Goal: Task Accomplishment & Management: Manage account settings

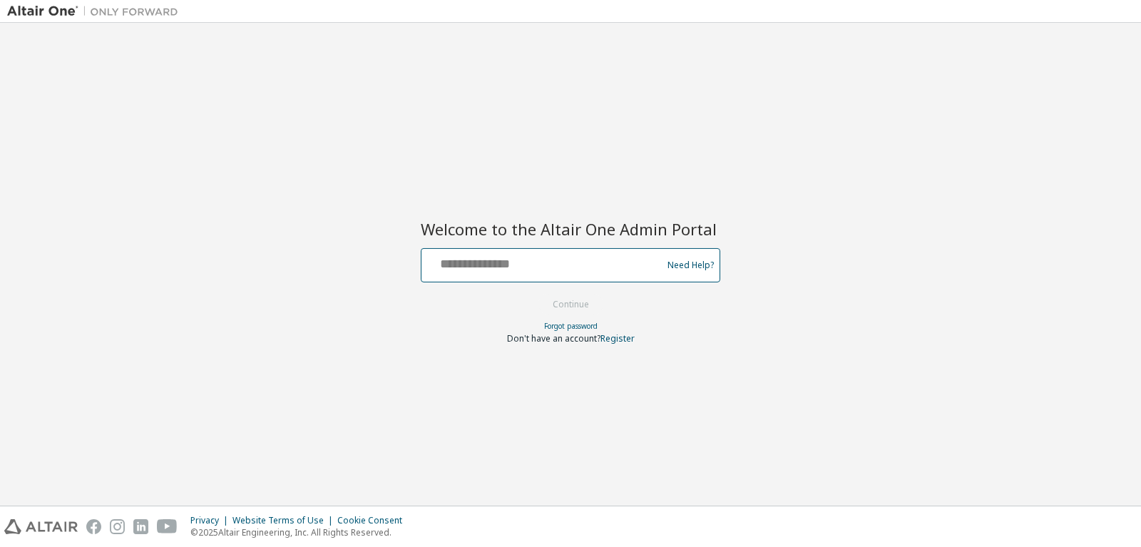
click at [539, 261] on input "text" at bounding box center [543, 262] width 233 height 21
type input "**********"
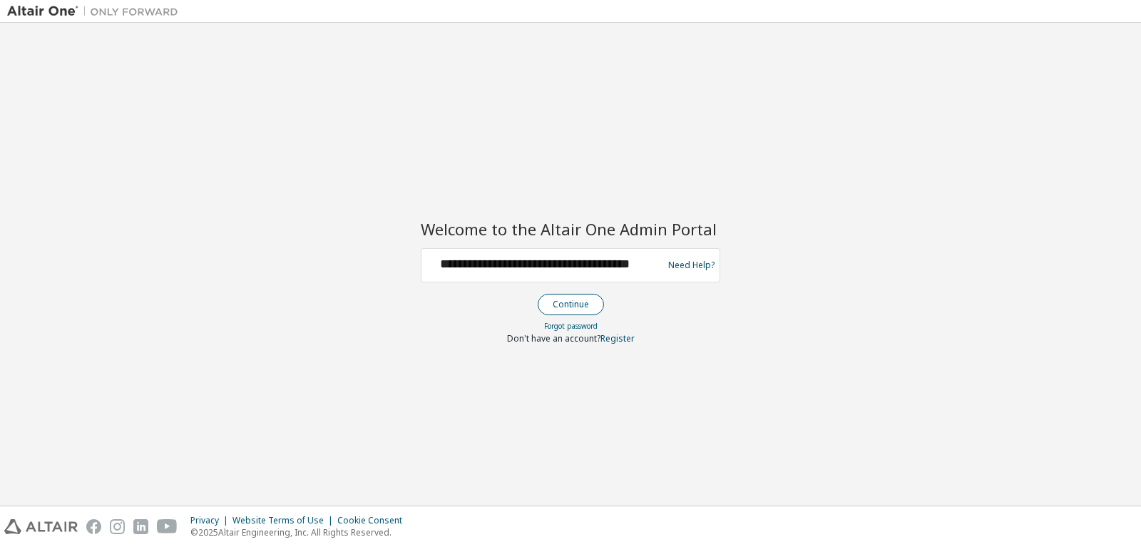
click at [563, 303] on button "Continue" at bounding box center [571, 304] width 66 height 21
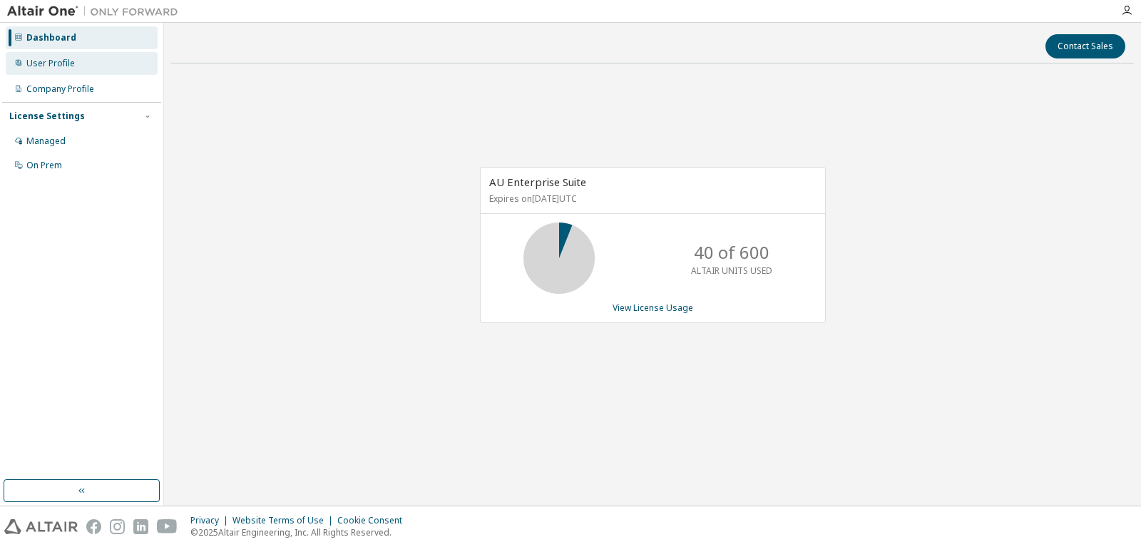
click at [70, 58] on div "User Profile" at bounding box center [50, 63] width 49 height 11
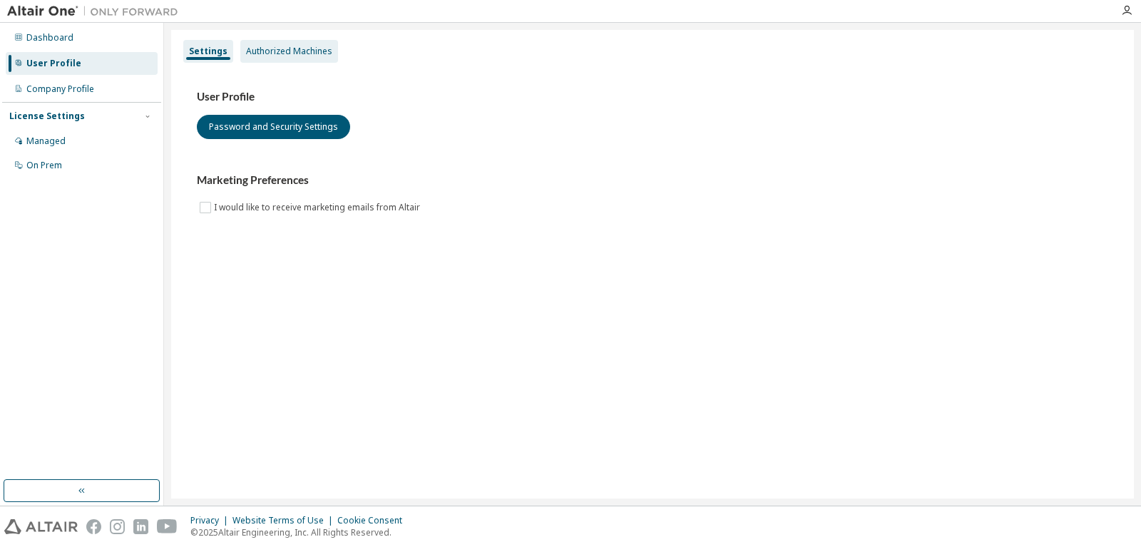
click at [277, 52] on div "Authorized Machines" at bounding box center [289, 51] width 86 height 11
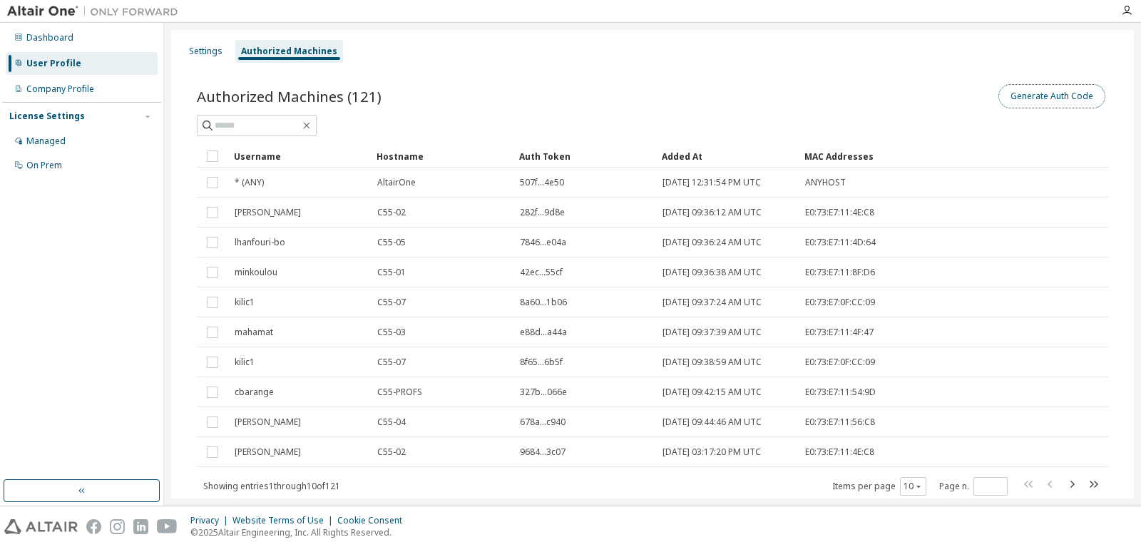
click at [1050, 94] on button "Generate Auth Code" at bounding box center [1052, 96] width 107 height 24
